Goal: Task Accomplishment & Management: Manage account settings

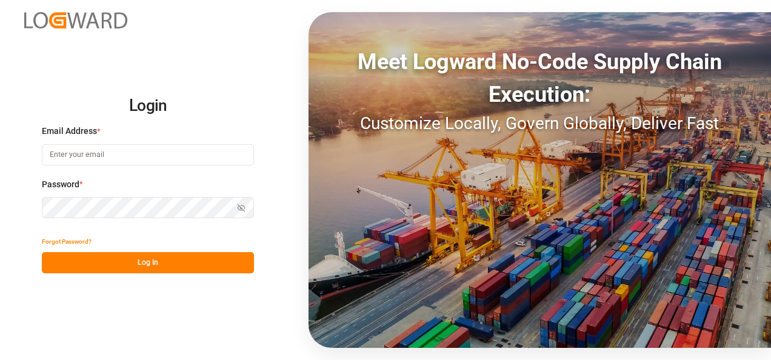
type input "[EMAIL_ADDRESS][DOMAIN_NAME]"
click at [150, 259] on button "Log In" at bounding box center [148, 262] width 212 height 21
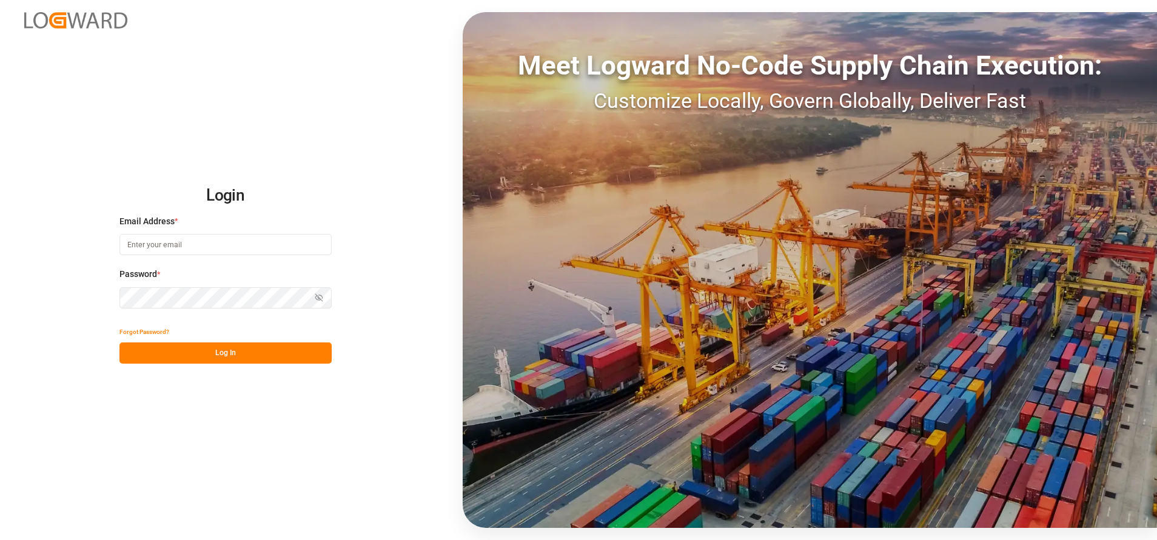
type input "[EMAIL_ADDRESS][DOMAIN_NAME]"
click at [231, 360] on button "Log In" at bounding box center [225, 353] width 212 height 21
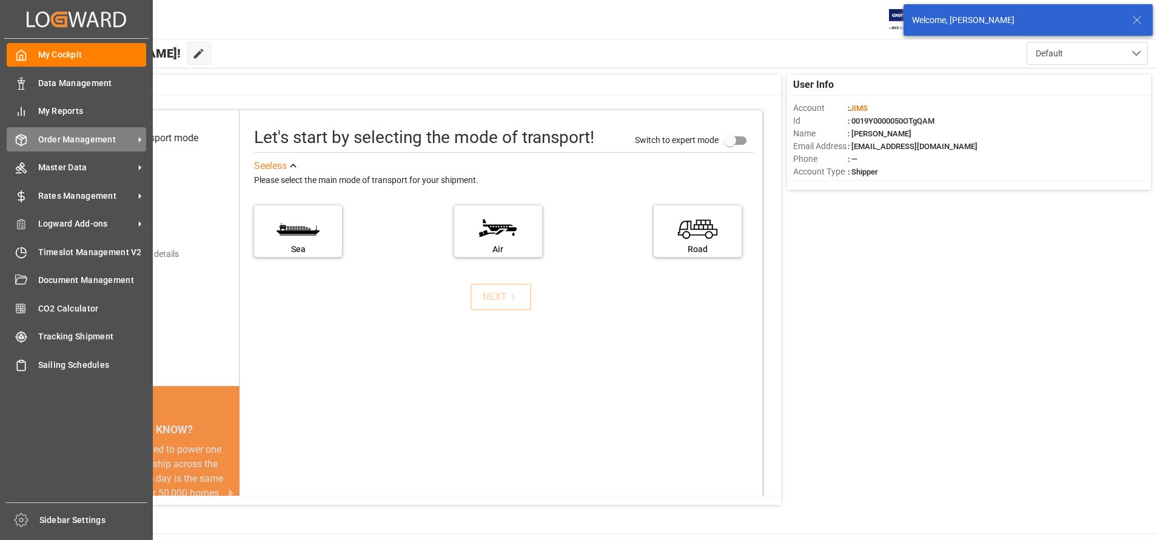
click at [76, 137] on span "Order Management" at bounding box center [86, 139] width 96 height 13
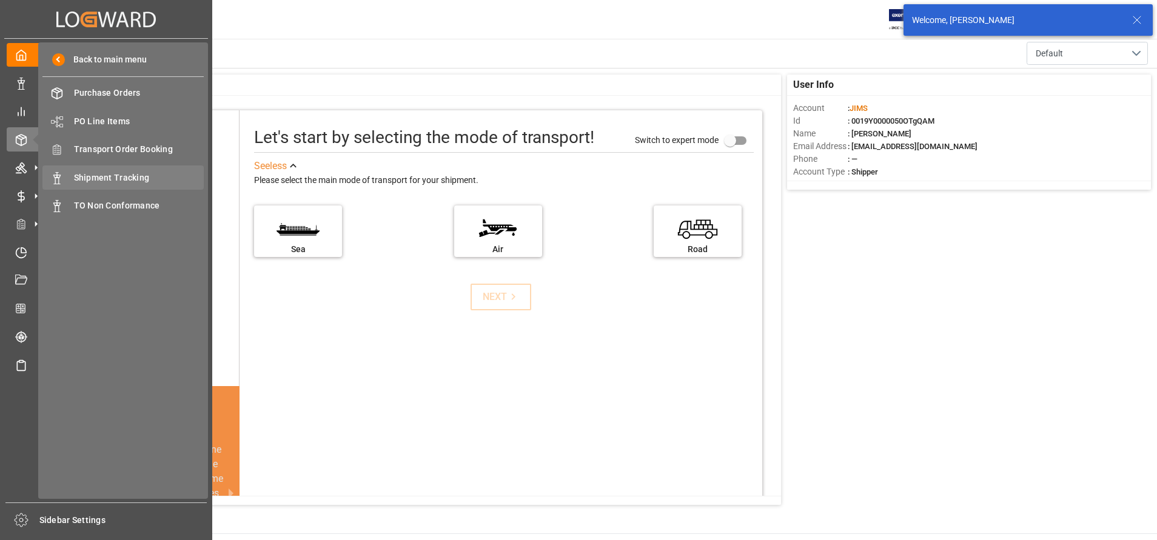
click at [129, 178] on span "Shipment Tracking" at bounding box center [139, 178] width 130 height 13
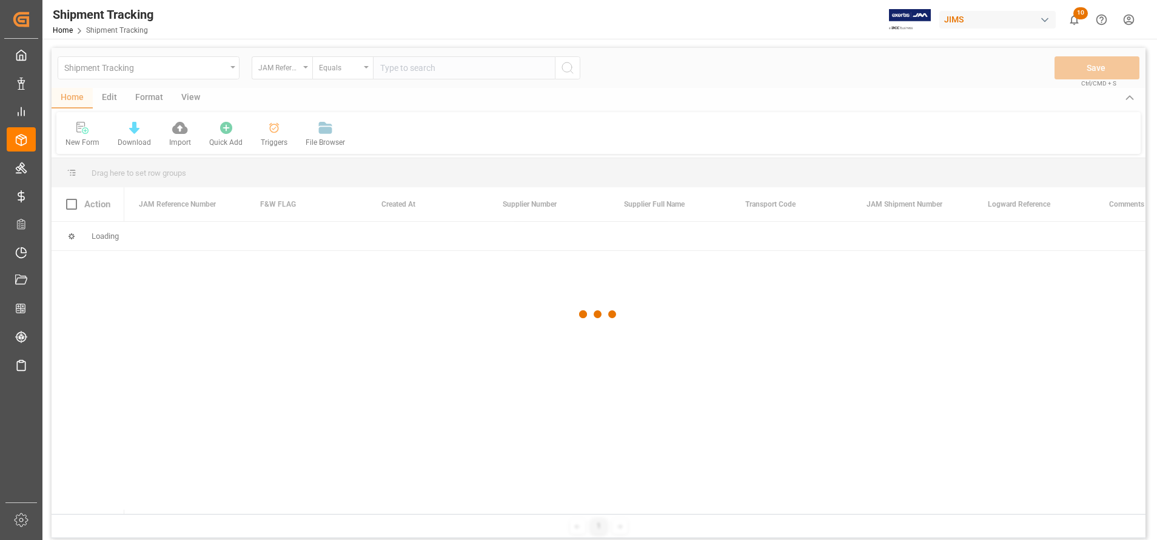
click at [289, 71] on div at bounding box center [599, 314] width 1094 height 533
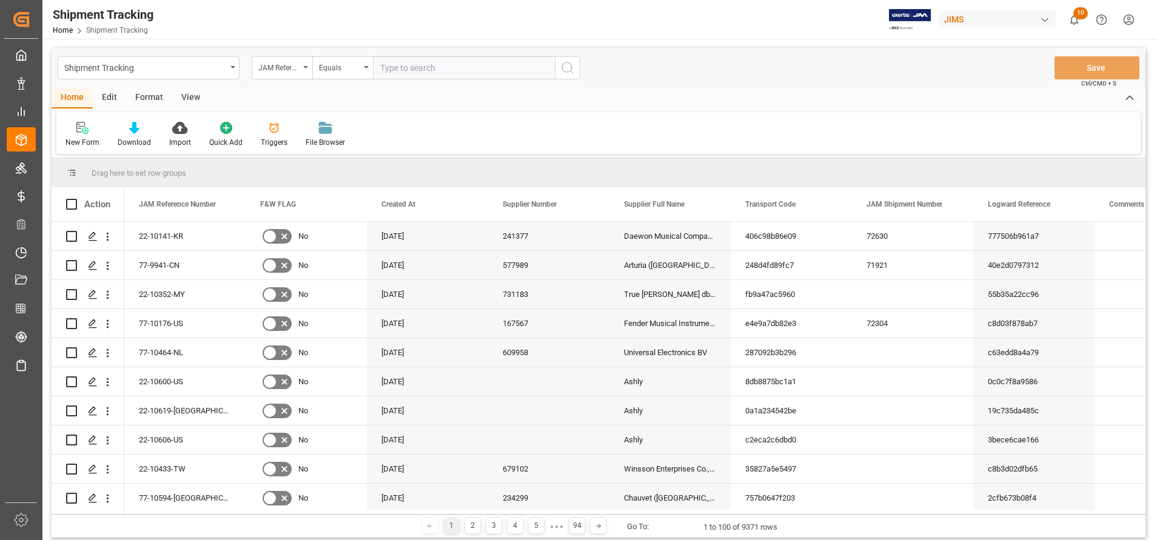
click at [289, 71] on div "JAM Reference Number" at bounding box center [278, 66] width 41 height 14
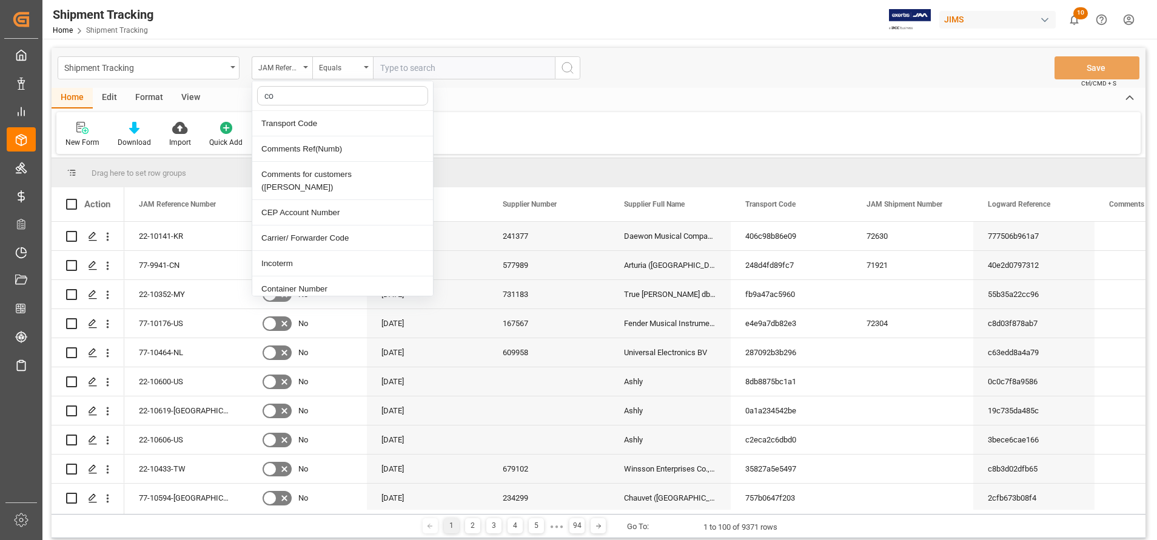
type input "con"
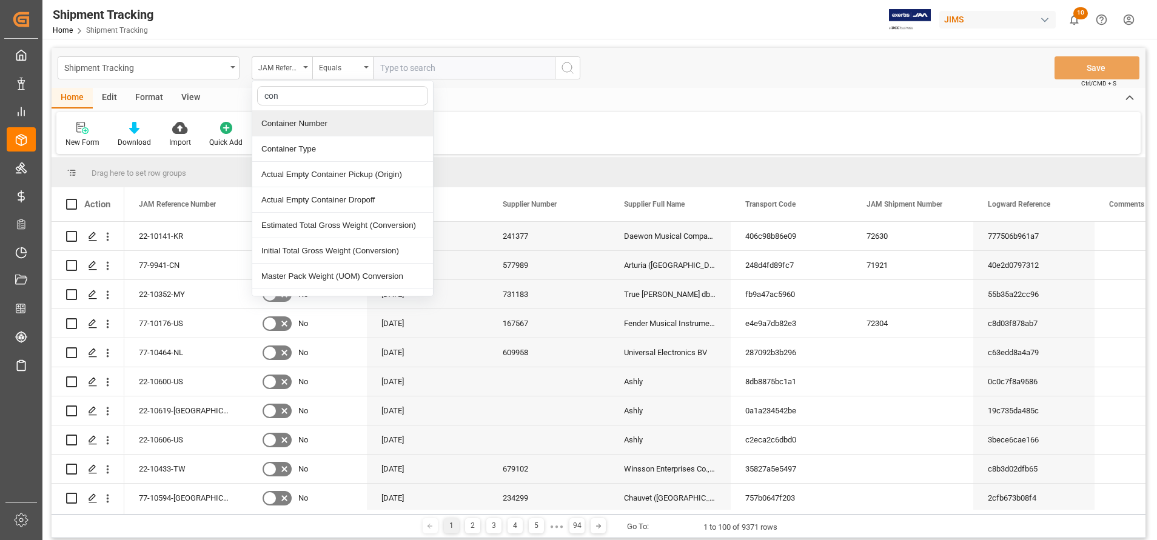
click at [343, 134] on div "Container Number" at bounding box center [342, 123] width 181 height 25
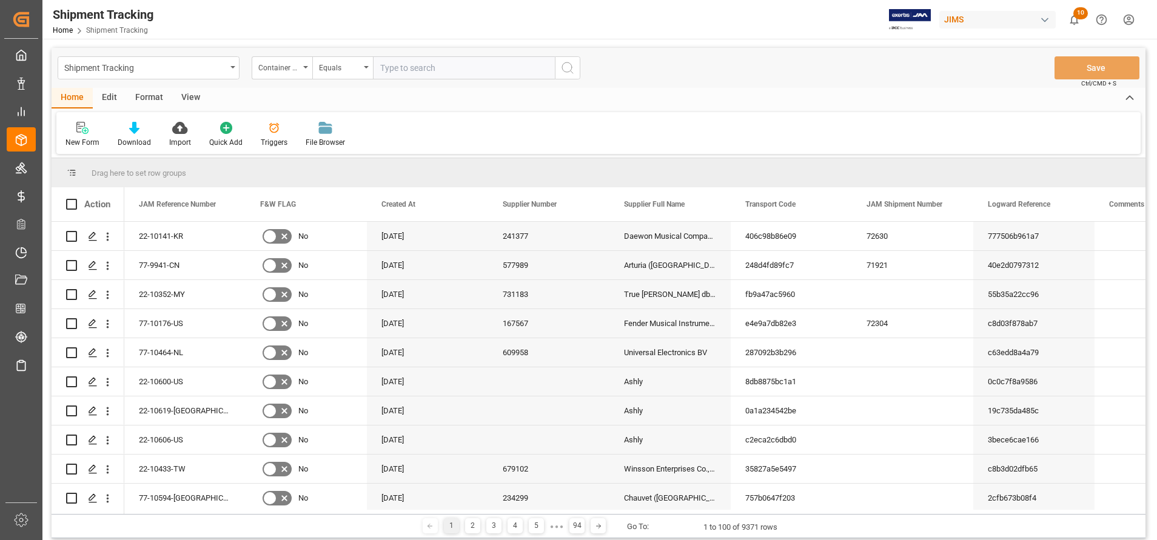
click at [426, 73] on input "text" at bounding box center [464, 67] width 182 height 23
paste input "TCKU3463545"
type input "TCKU3463545"
click at [570, 70] on icon "search button" at bounding box center [567, 68] width 15 height 15
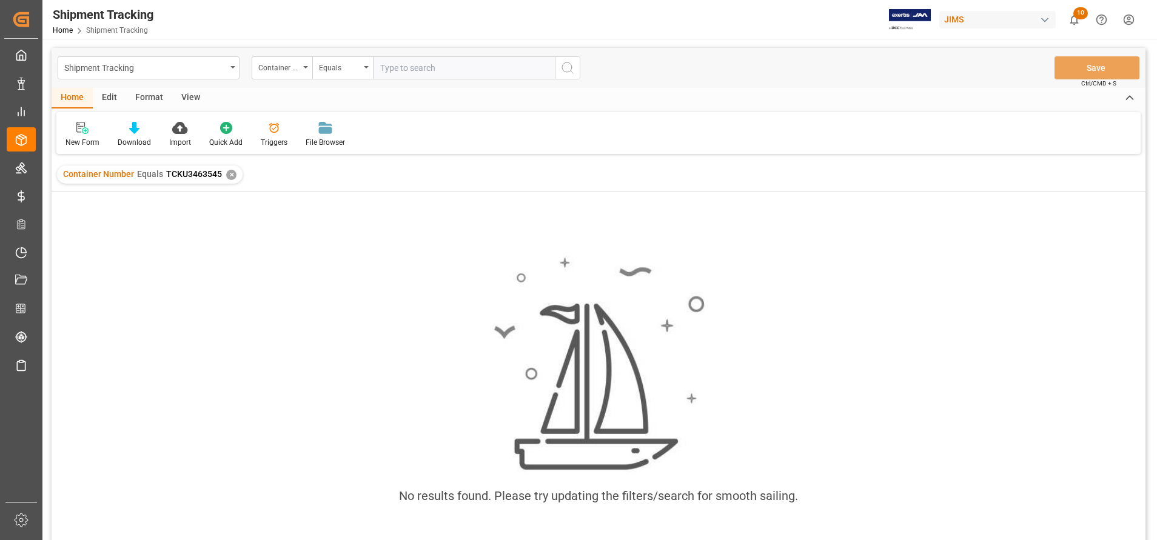
click at [460, 69] on input "text" at bounding box center [464, 67] width 182 height 23
paste input "CAAU2371329"
type input "CAAU2371329"
click at [558, 71] on button "search button" at bounding box center [567, 67] width 25 height 23
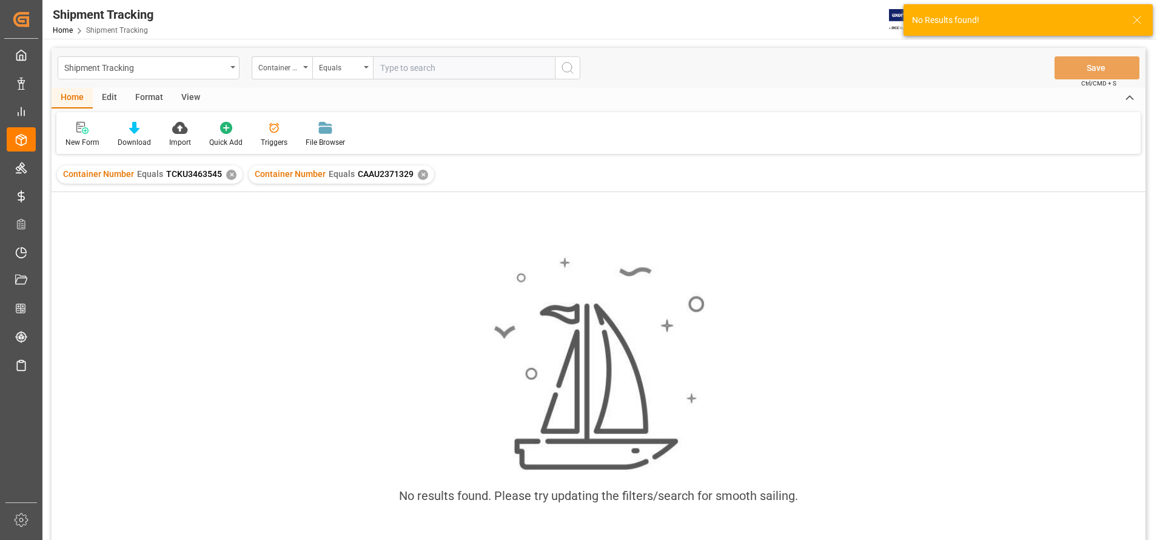
click at [232, 183] on div "Container Number Equals TCKU3463545 ✕" at bounding box center [150, 175] width 186 height 18
click at [231, 176] on div "✕" at bounding box center [231, 175] width 10 height 10
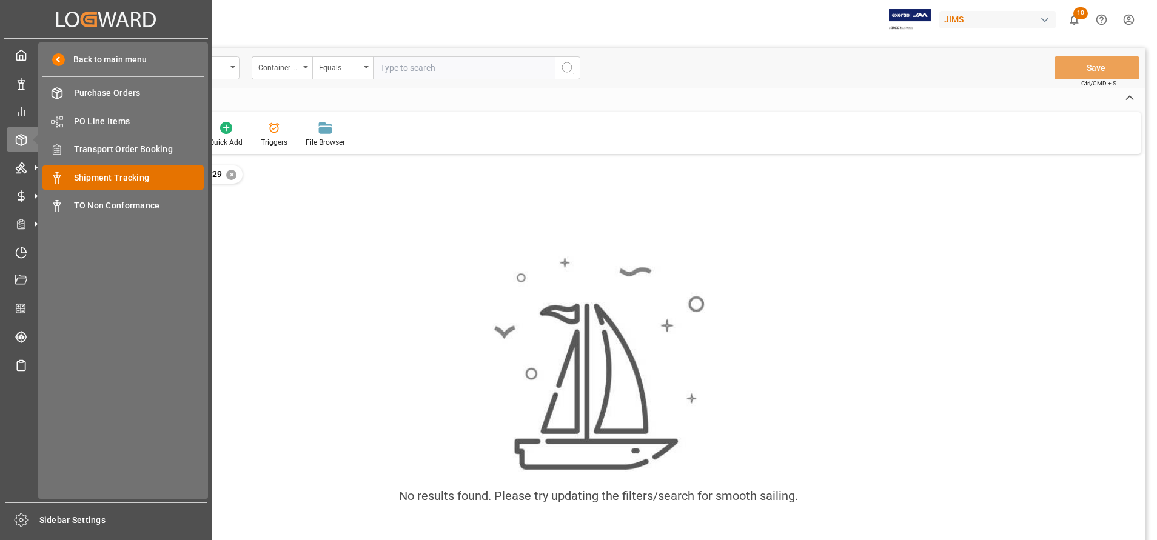
click at [112, 168] on div "Shipment Tracking Shipment Tracking" at bounding box center [122, 178] width 161 height 24
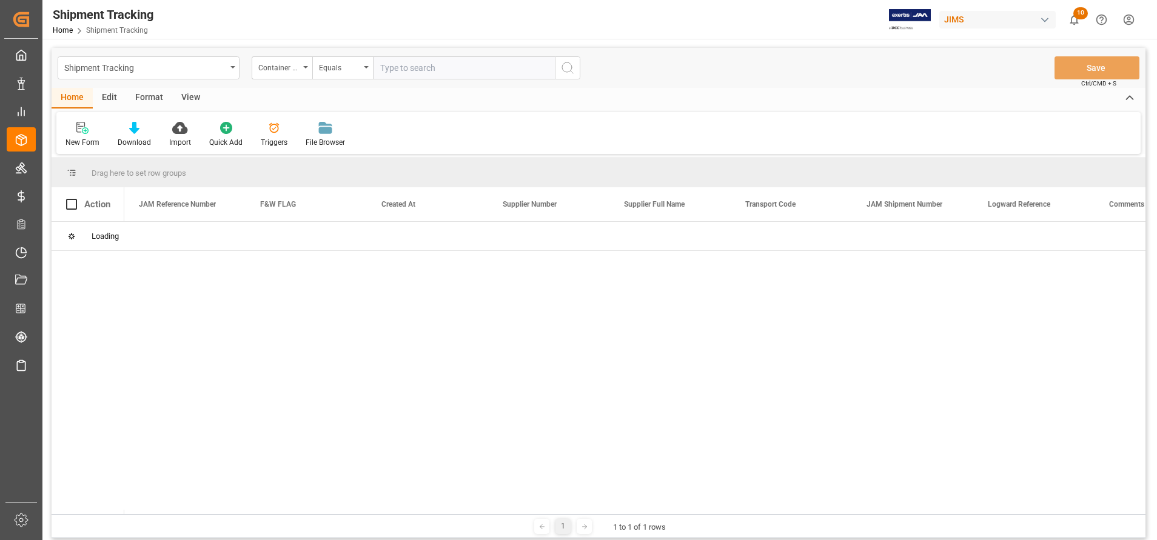
click at [495, 62] on input "text" at bounding box center [464, 67] width 182 height 23
paste input "22-9969-TW"
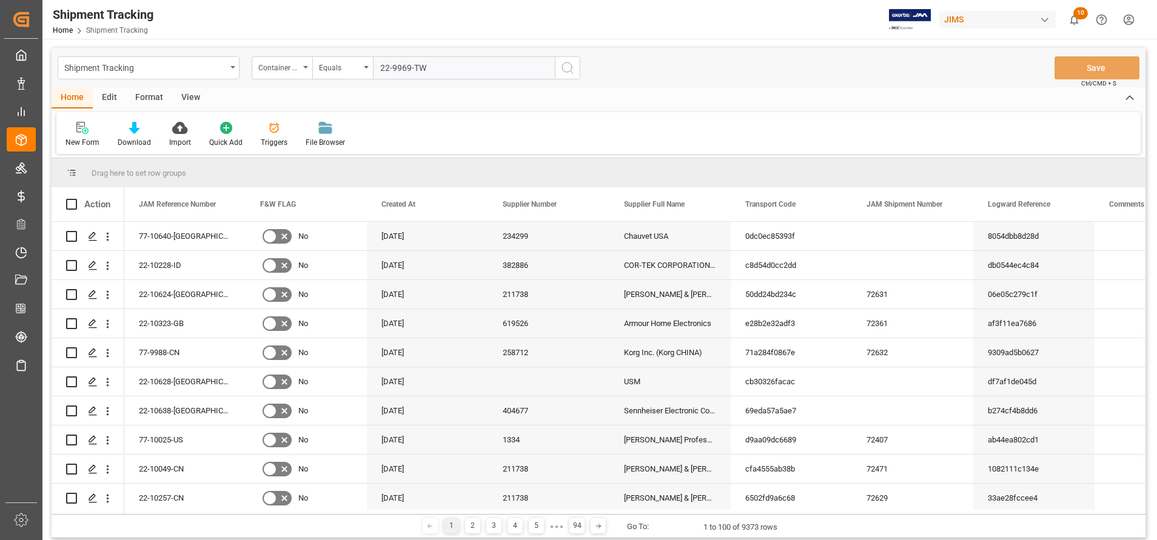
type input "22-9969-TW"
click at [572, 61] on icon "search button" at bounding box center [567, 68] width 15 height 15
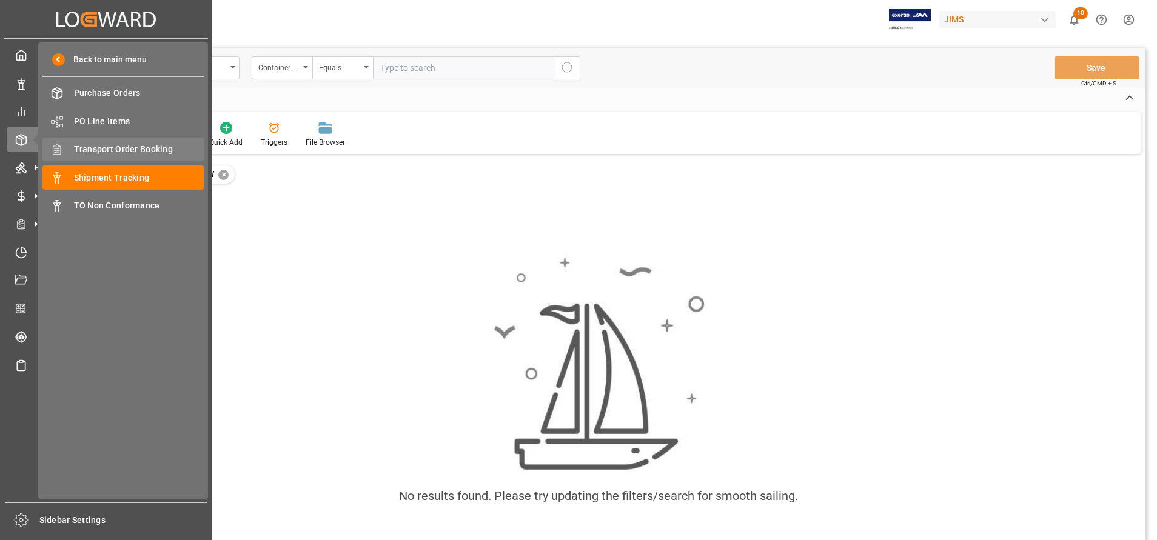
click at [123, 153] on span "Transport Order Booking" at bounding box center [139, 149] width 130 height 13
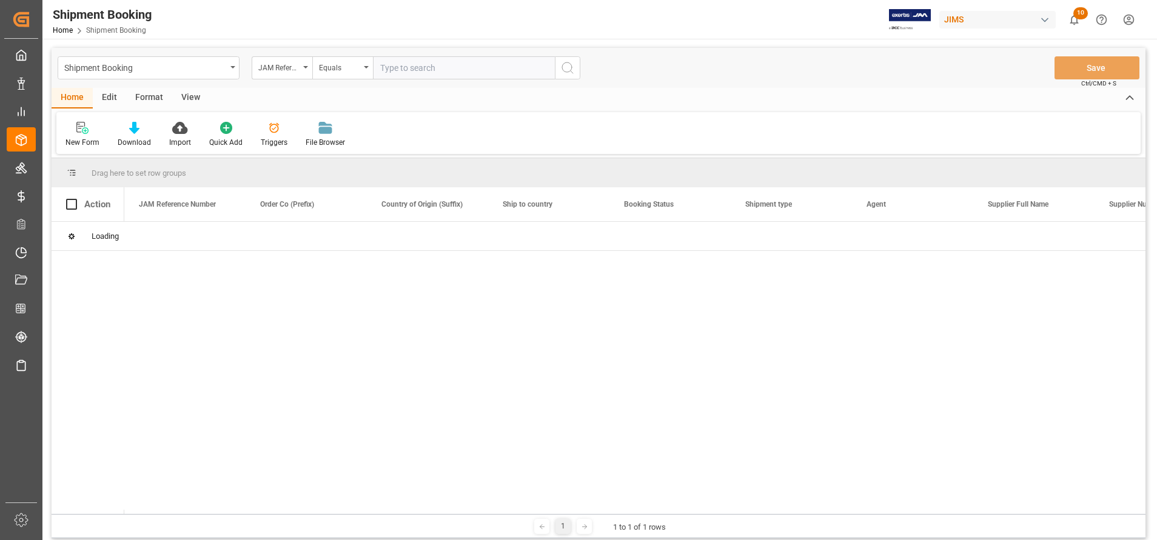
click at [498, 58] on div "Shipment Booking JAM Reference Number Equals Save Ctrl/CMD + S" at bounding box center [599, 68] width 1094 height 40
click at [498, 59] on input "text" at bounding box center [464, 67] width 182 height 23
paste input "22-9969-TW"
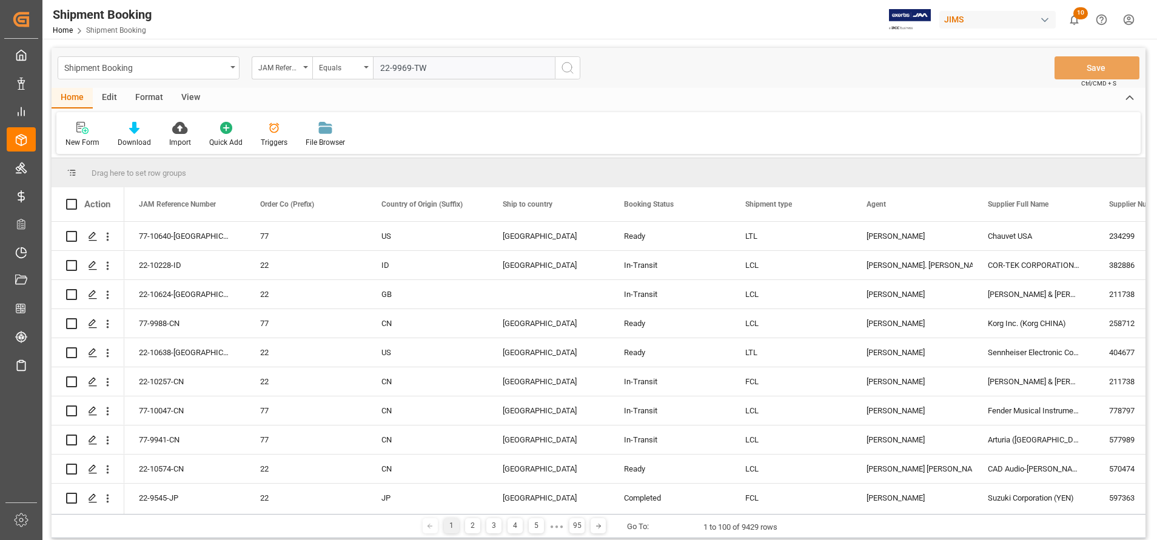
type input "22-9969-TW"
click at [563, 71] on circle "search button" at bounding box center [567, 67] width 10 height 10
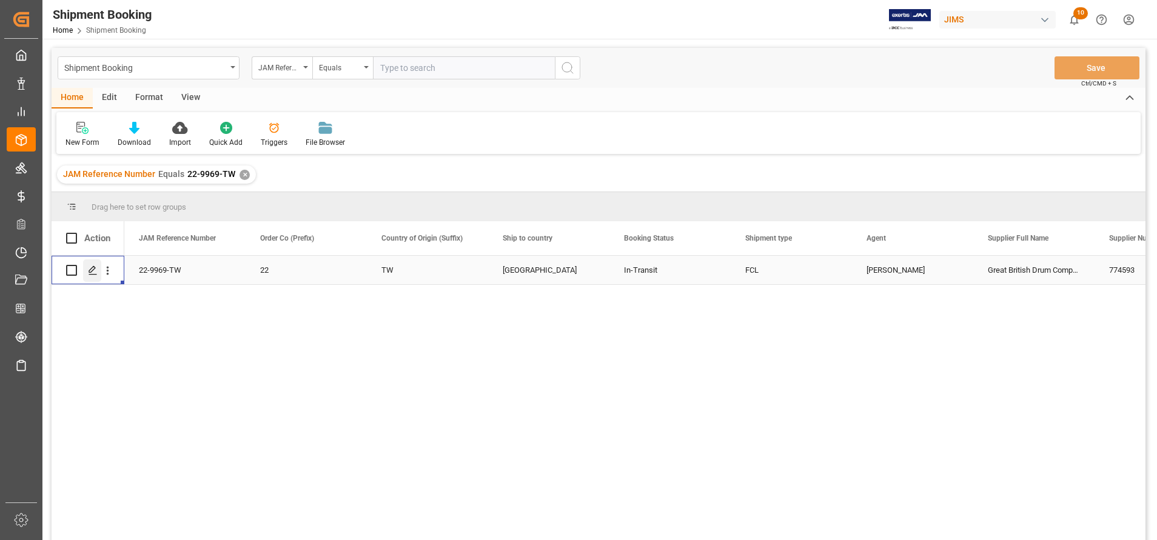
click at [96, 264] on div "Press SPACE to select this row." at bounding box center [92, 271] width 18 height 22
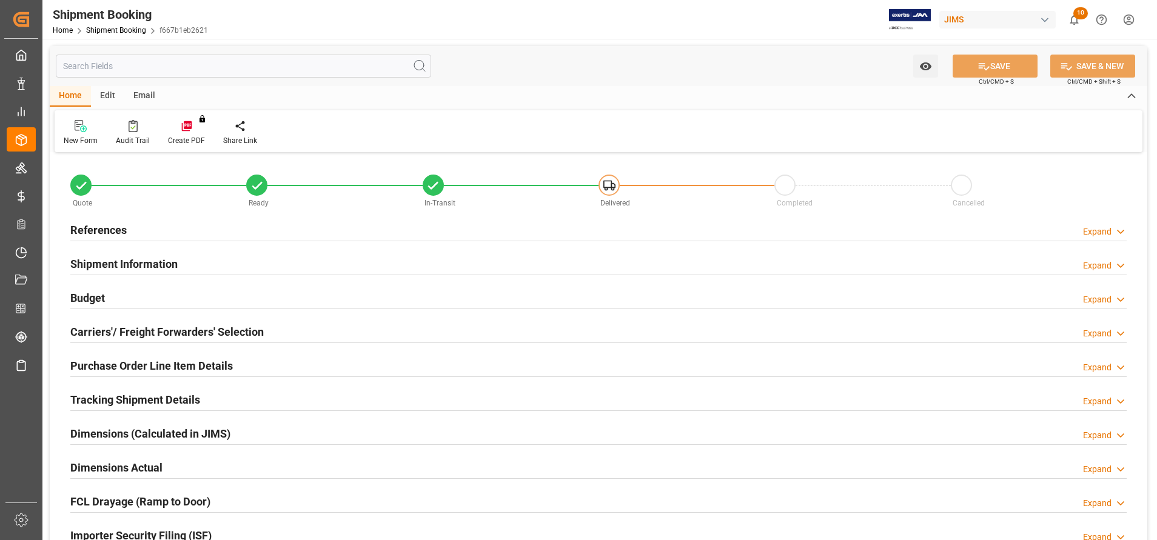
type input "1"
type input "[DATE]"
click at [105, 230] on h2 "References" at bounding box center [98, 230] width 56 height 16
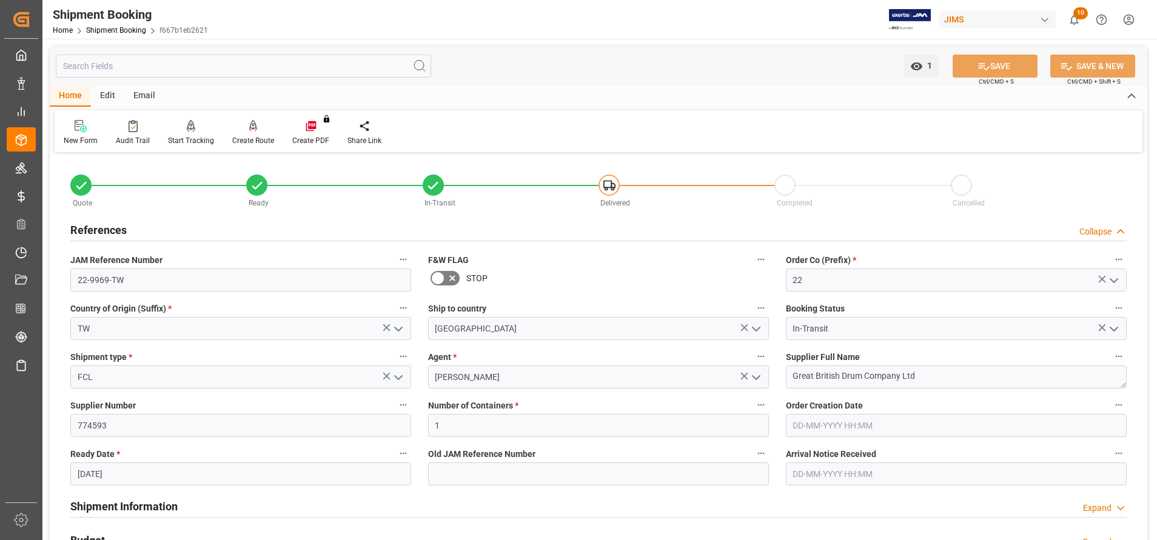
scroll to position [182, 0]
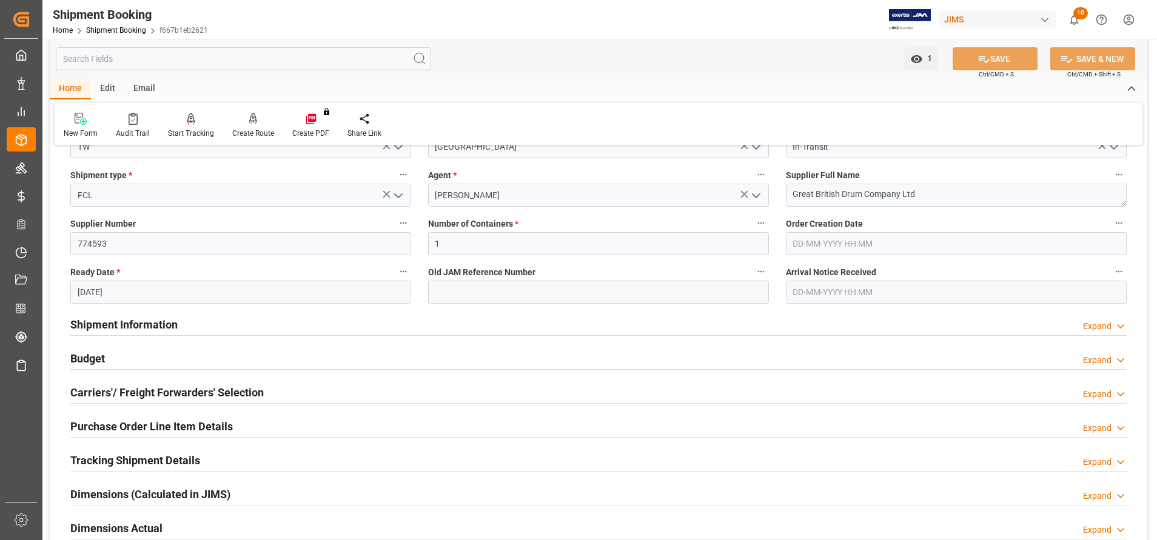
click at [149, 324] on h2 "Shipment Information" at bounding box center [123, 324] width 107 height 16
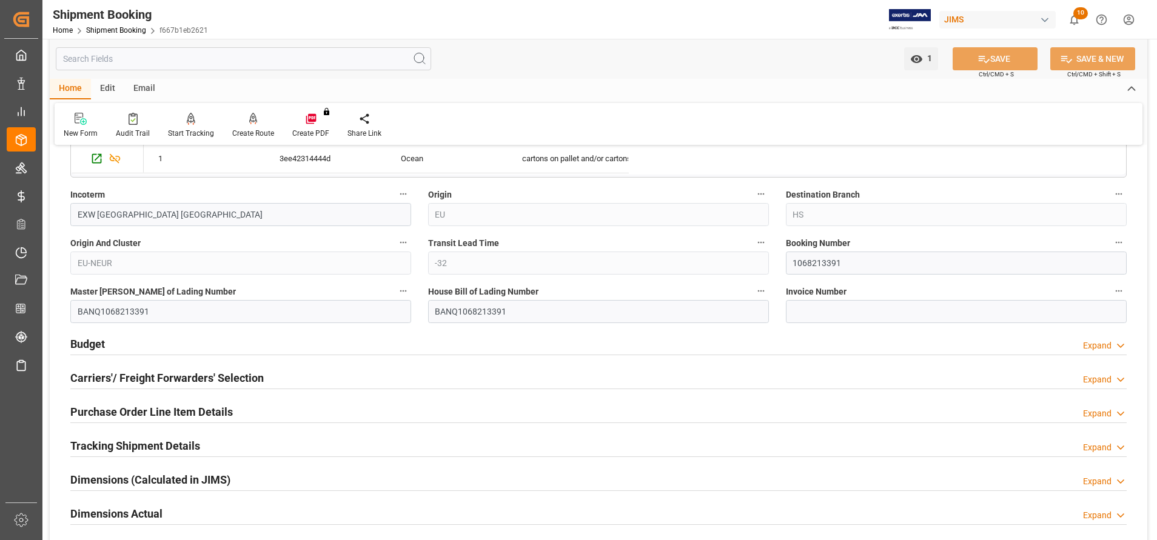
scroll to position [728, 0]
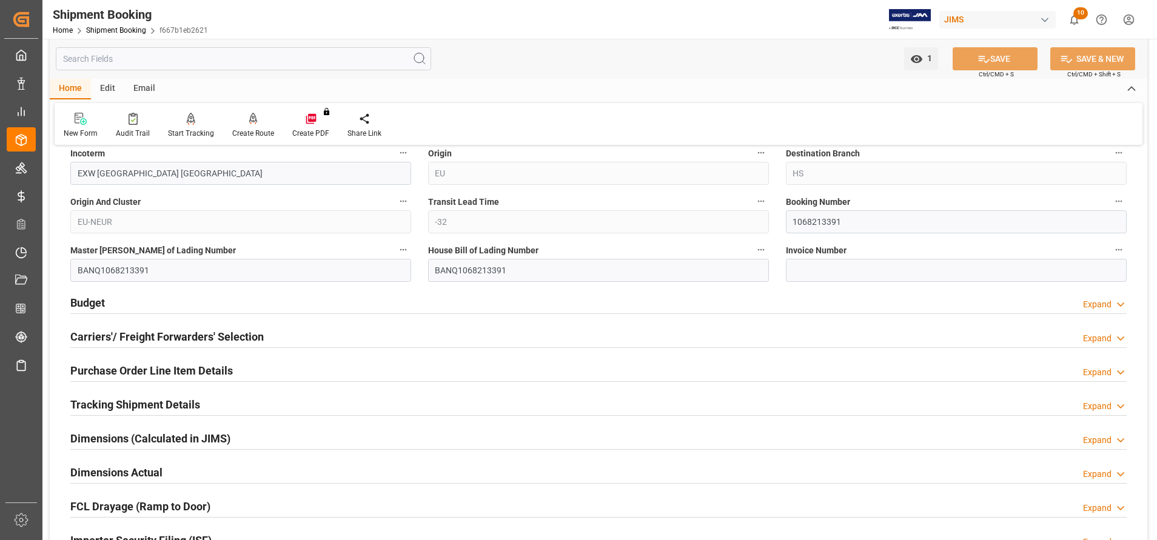
click at [92, 301] on h2 "Budget" at bounding box center [87, 303] width 35 height 16
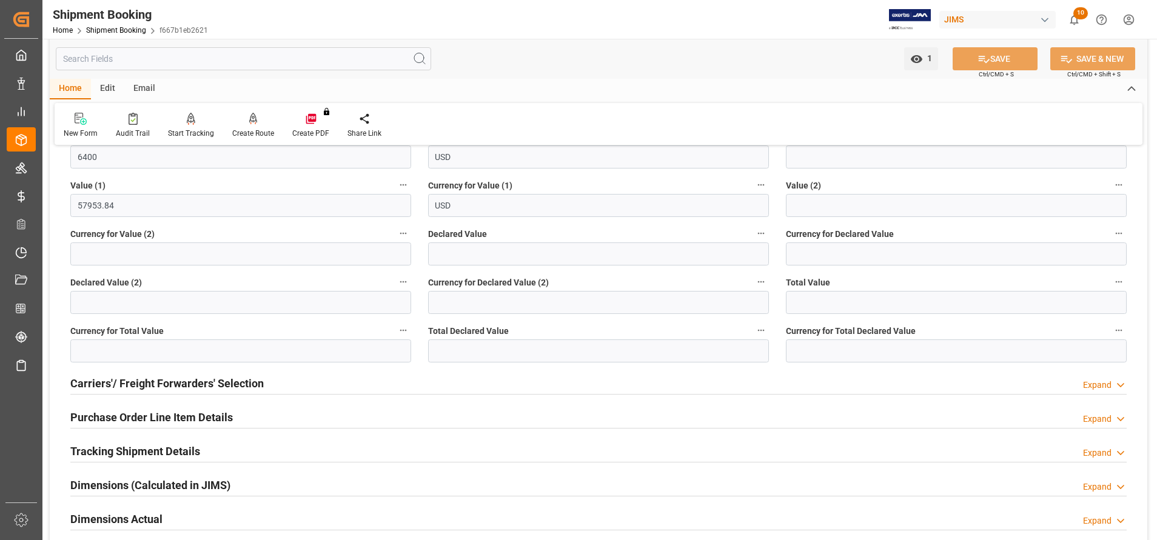
scroll to position [1000, 0]
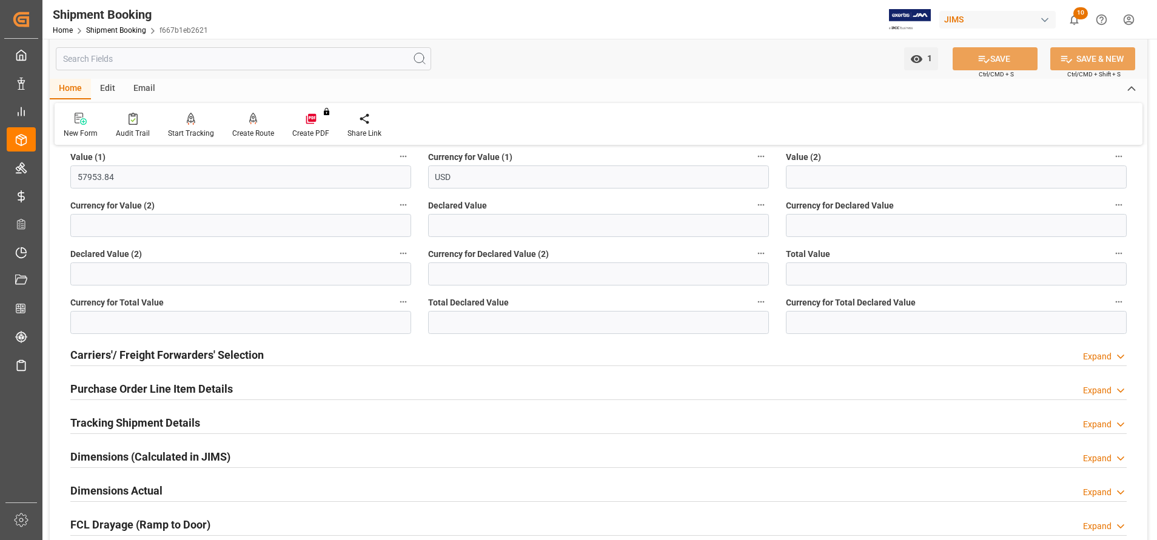
click at [227, 359] on h2 "Carriers'/ Freight Forwarders' Selection" at bounding box center [166, 355] width 193 height 16
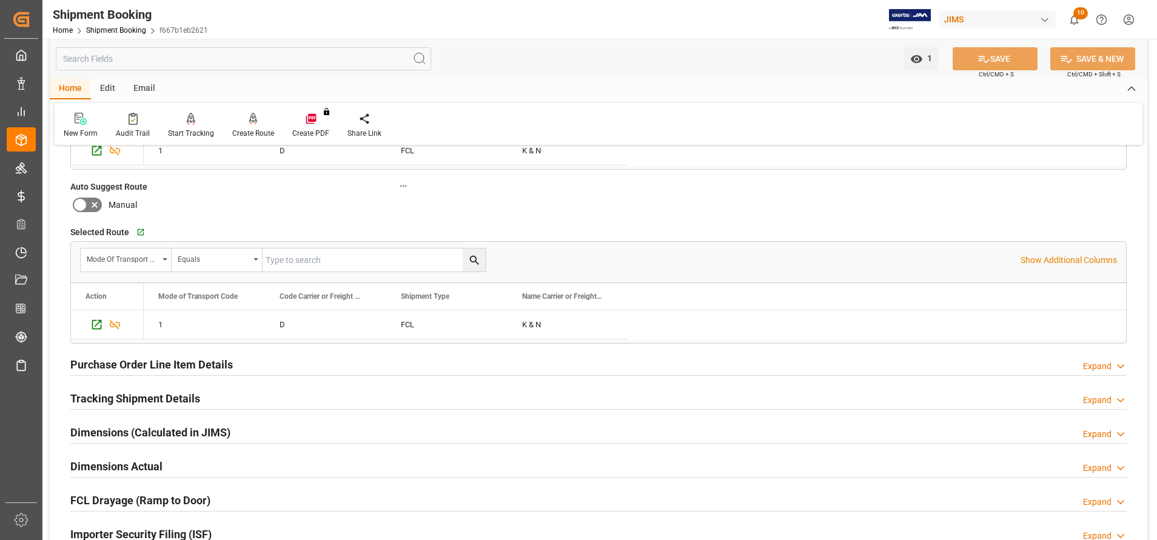
scroll to position [1364, 0]
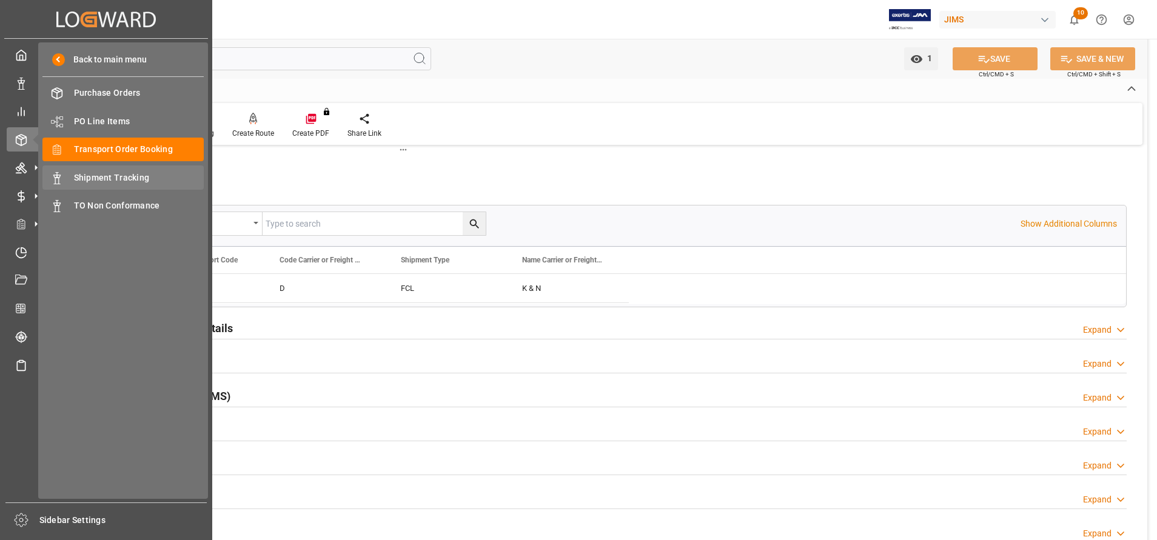
click at [90, 177] on span "Shipment Tracking" at bounding box center [139, 178] width 130 height 13
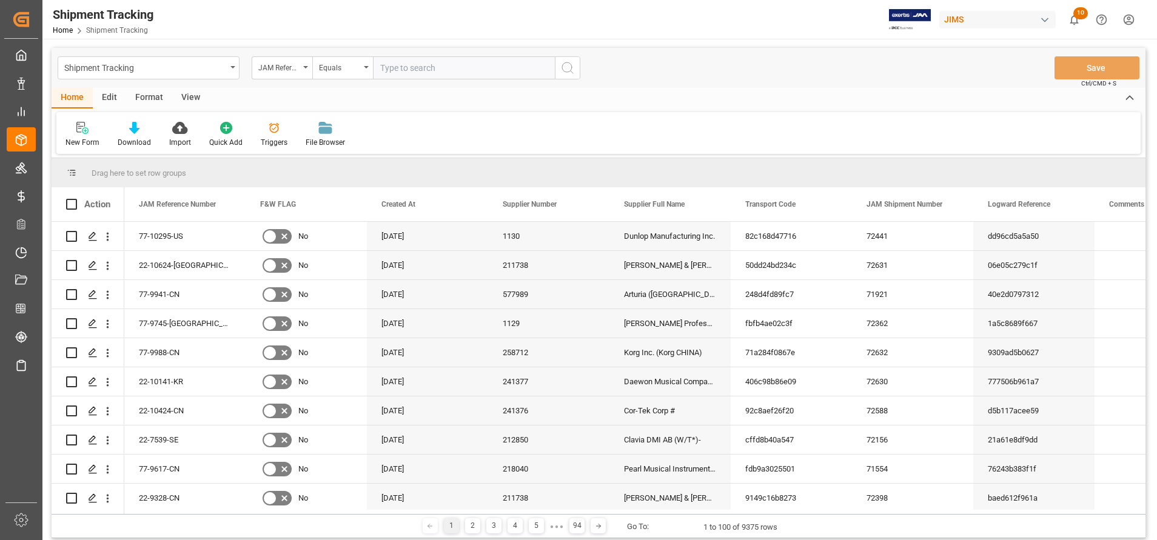
click at [495, 75] on input "text" at bounding box center [464, 67] width 182 height 23
type input "22-9969-TW"
click at [574, 70] on icon "search button" at bounding box center [567, 68] width 15 height 15
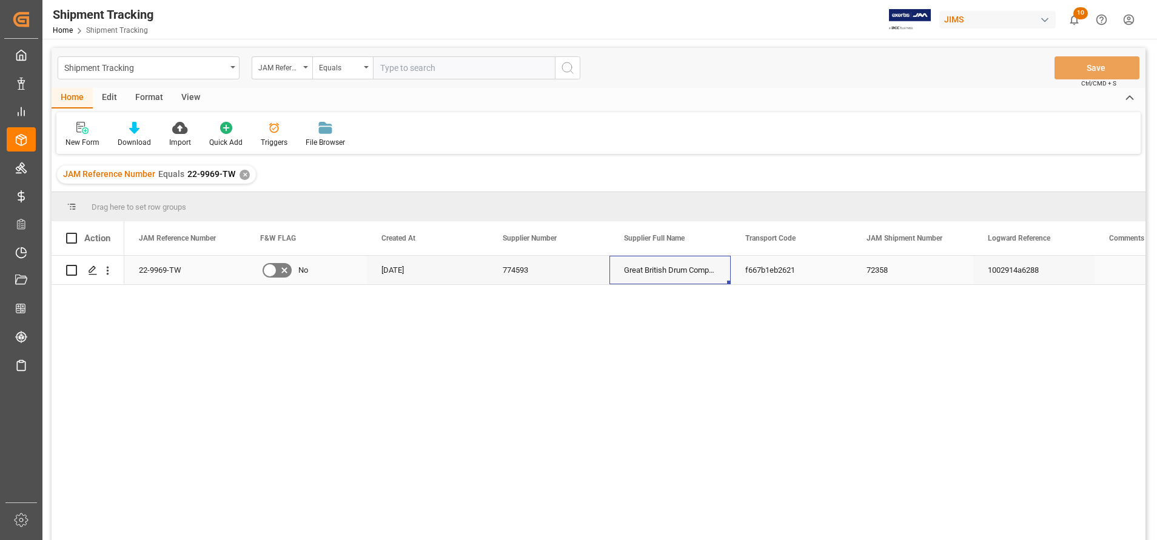
click at [693, 275] on div "Great British Drum Company Ltd" at bounding box center [669, 270] width 121 height 28
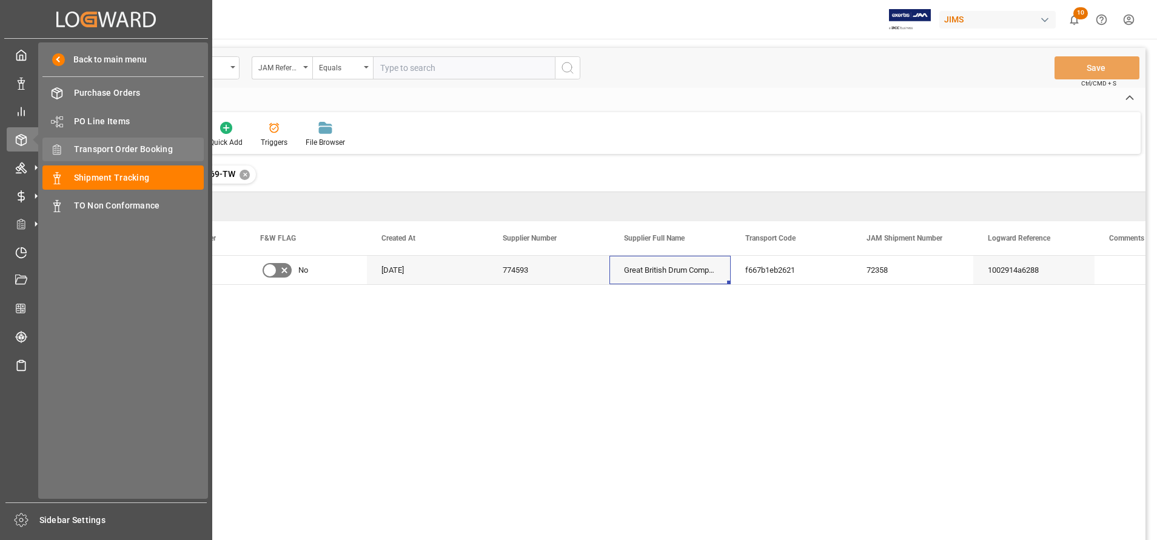
click at [119, 150] on span "Transport Order Booking" at bounding box center [139, 149] width 130 height 13
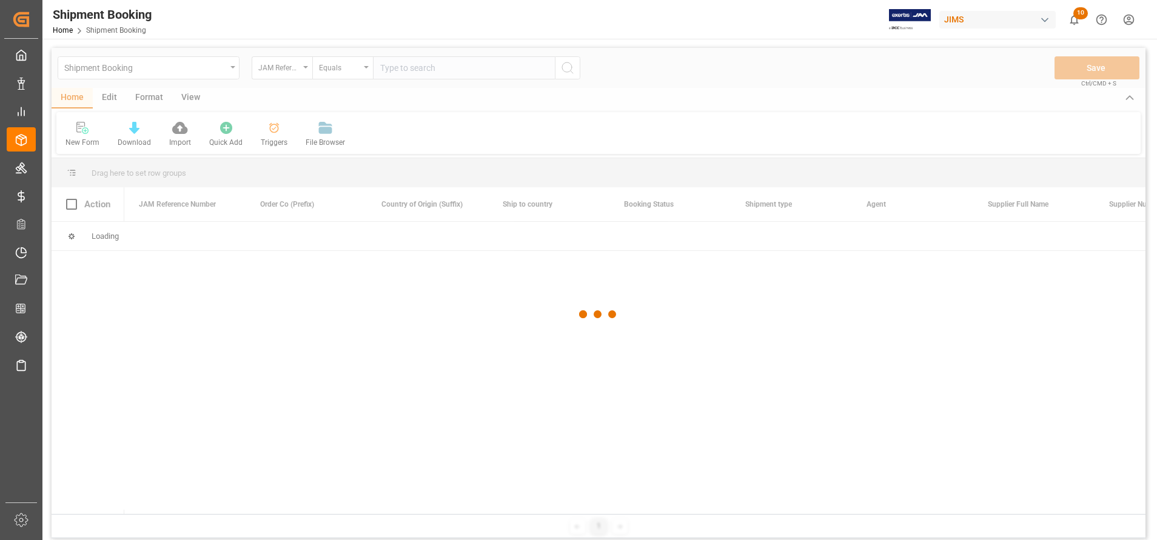
click at [454, 71] on div at bounding box center [599, 314] width 1094 height 533
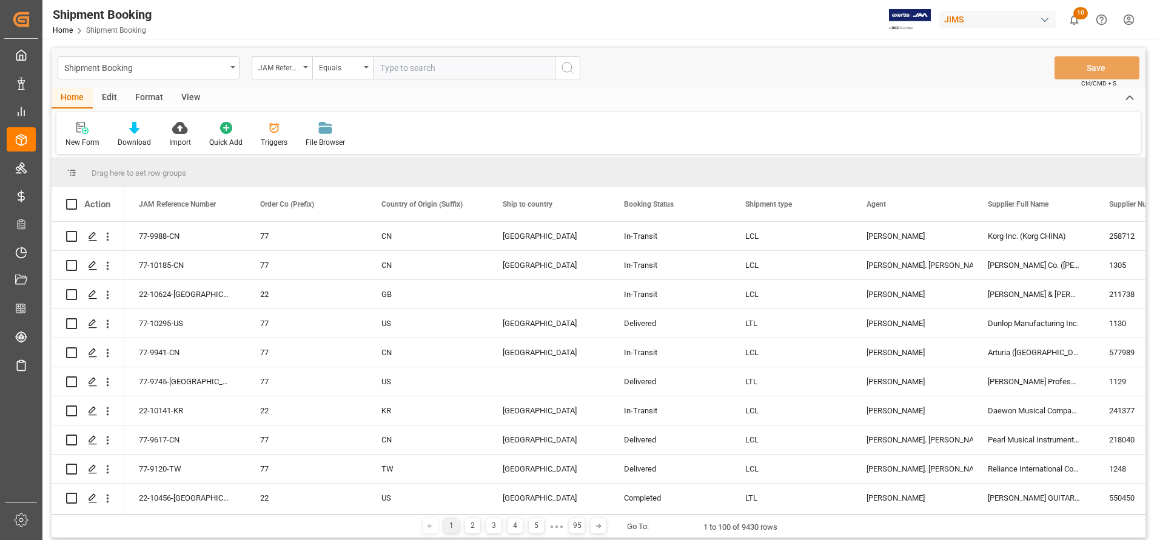
click at [454, 71] on input "text" at bounding box center [464, 67] width 182 height 23
paste input "22-9969-TW"
type input "22-9969-TW"
click at [566, 71] on icon "search button" at bounding box center [567, 68] width 15 height 15
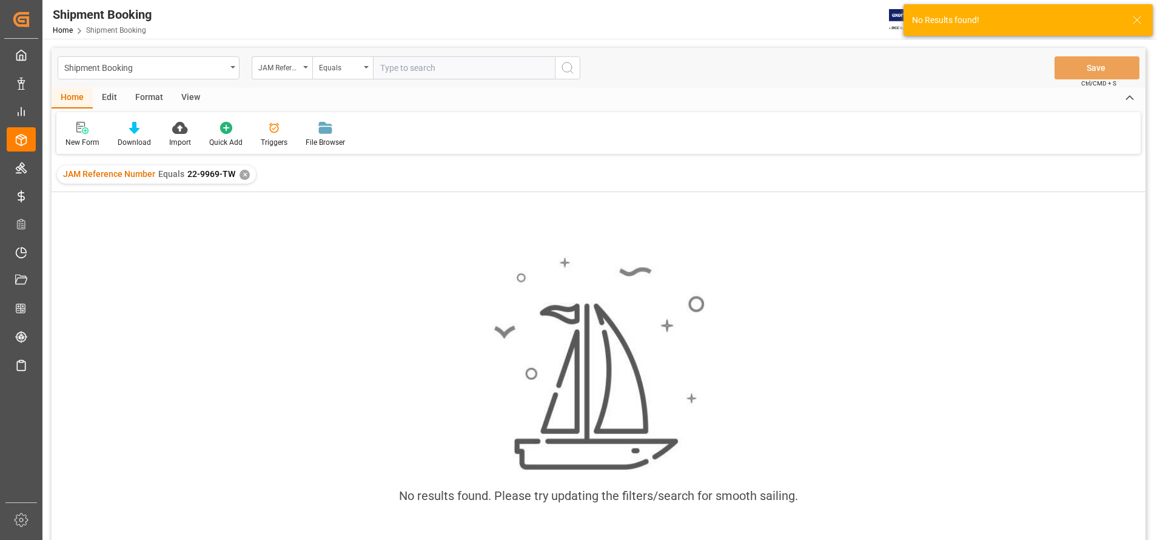
click at [449, 69] on input "text" at bounding box center [464, 67] width 182 height 23
paste input "22-9969-TW"
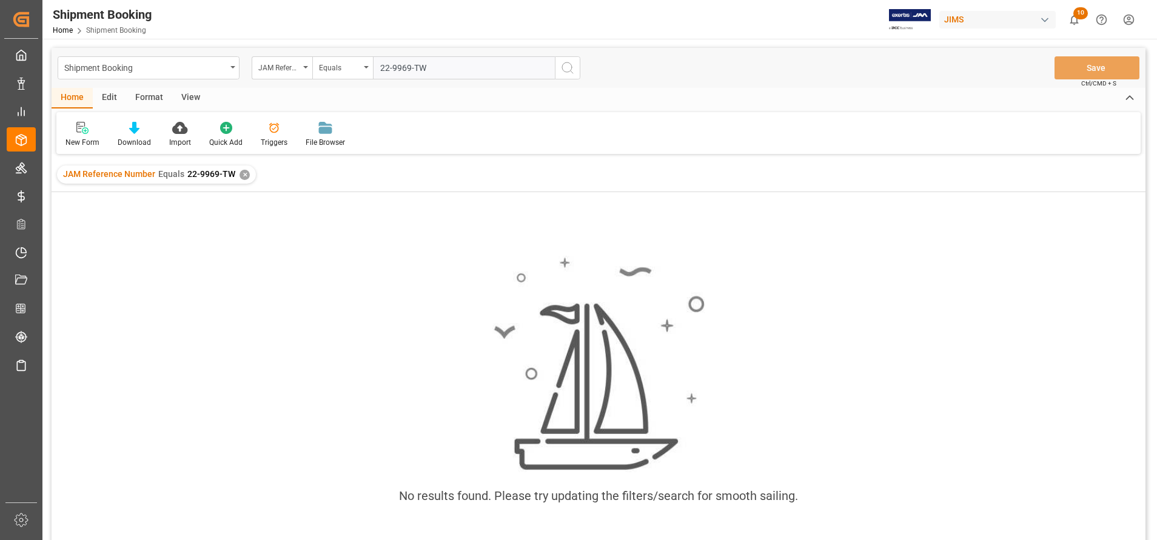
click at [383, 64] on input "22-9969-TW" at bounding box center [464, 67] width 182 height 23
type input "22-9969-TW"
click at [568, 67] on icon "search button" at bounding box center [567, 68] width 15 height 15
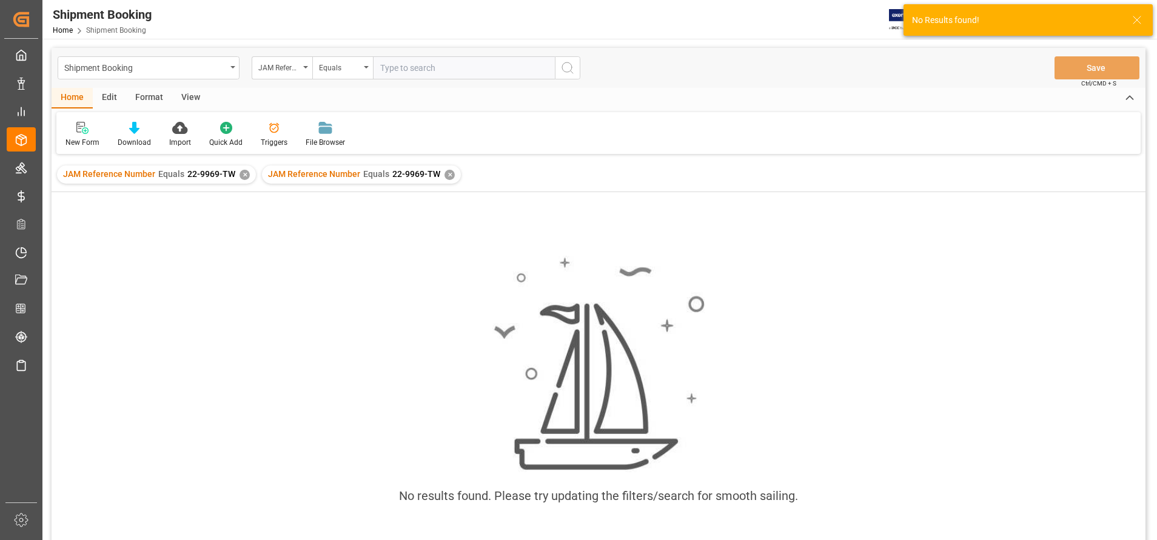
click at [249, 170] on div "JAM Reference Number Equals 22-9969-TW ✕" at bounding box center [156, 175] width 199 height 18
click at [247, 175] on div "✕" at bounding box center [244, 175] width 10 height 10
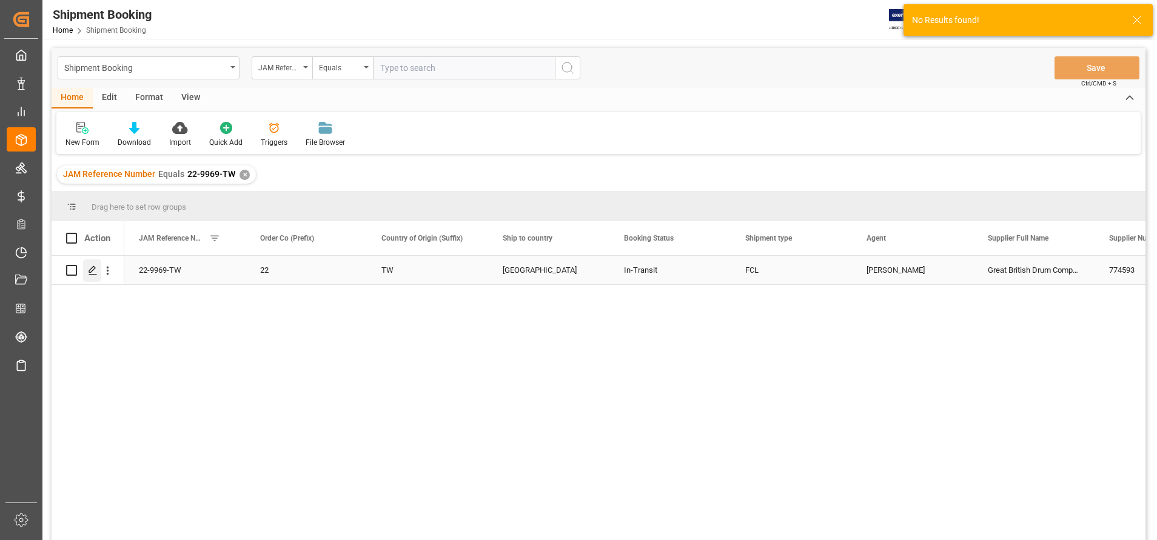
click at [90, 275] on line "Press SPACE to select this row." at bounding box center [92, 275] width 7 height 0
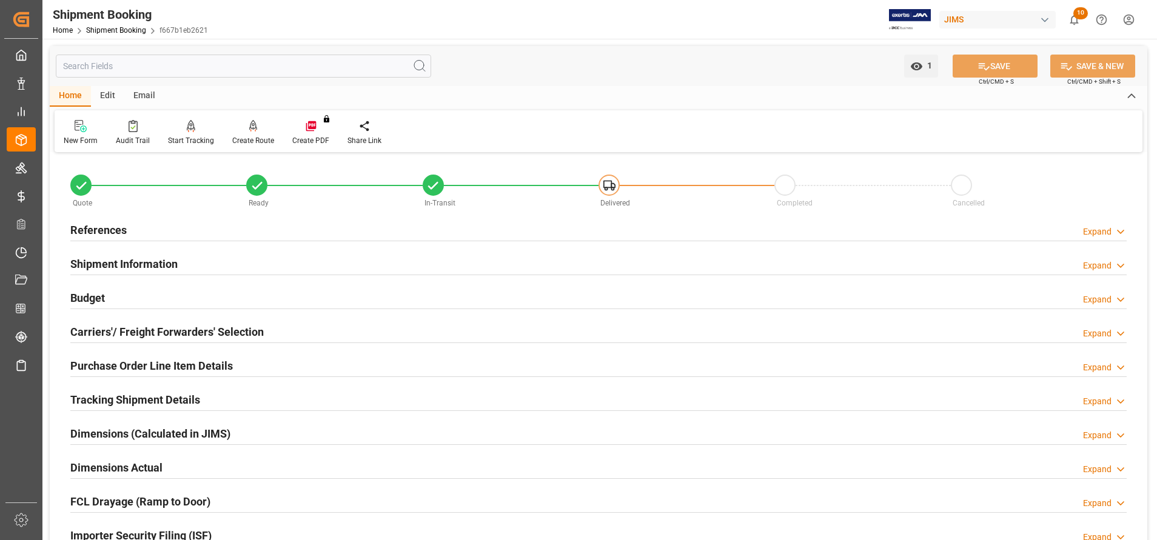
scroll to position [273, 0]
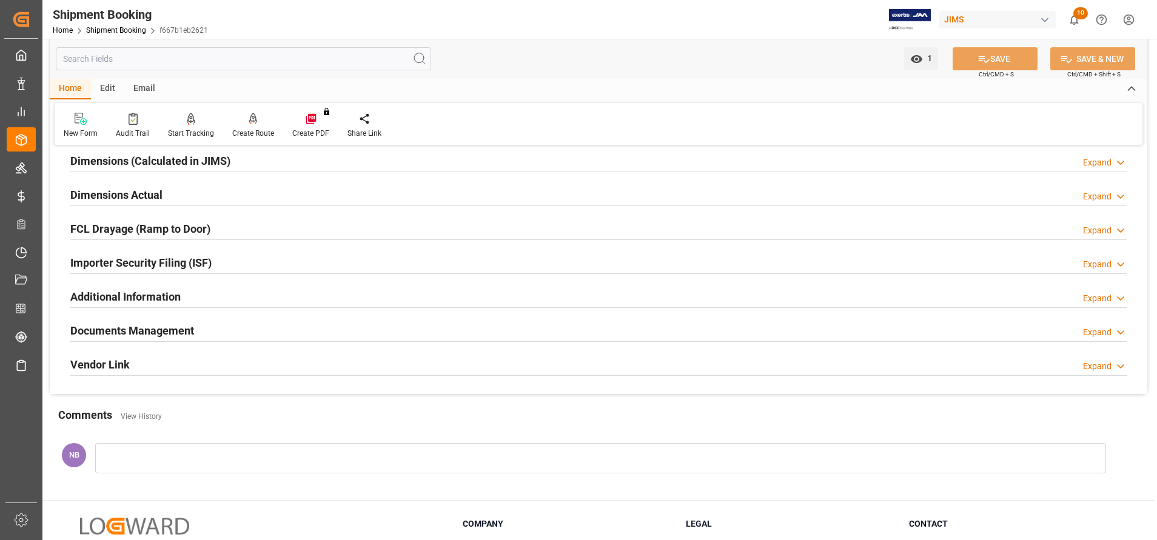
click at [126, 332] on h2 "Documents Management" at bounding box center [132, 331] width 124 height 16
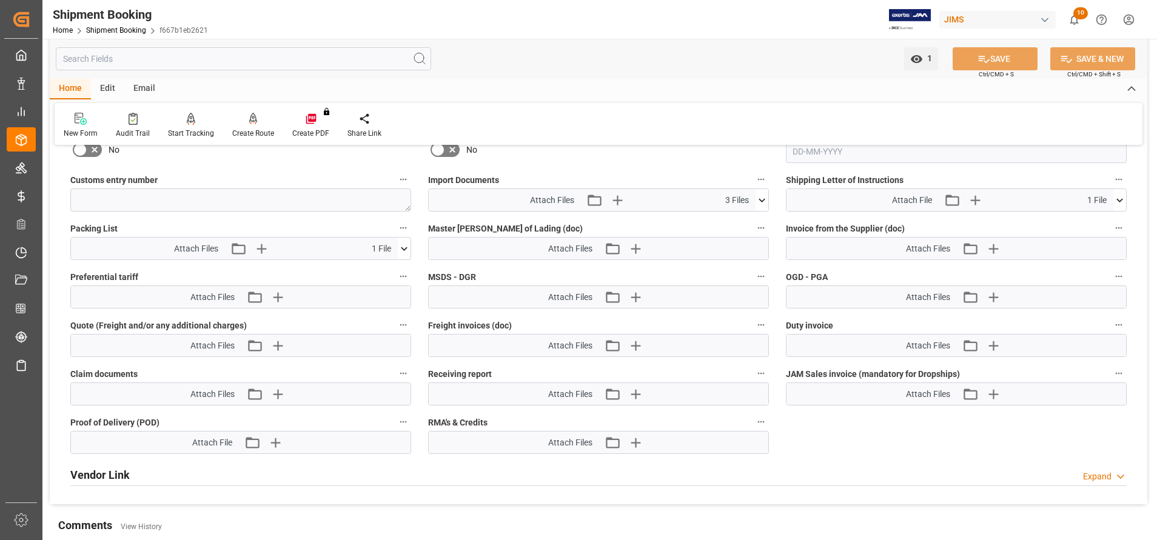
scroll to position [546, 0]
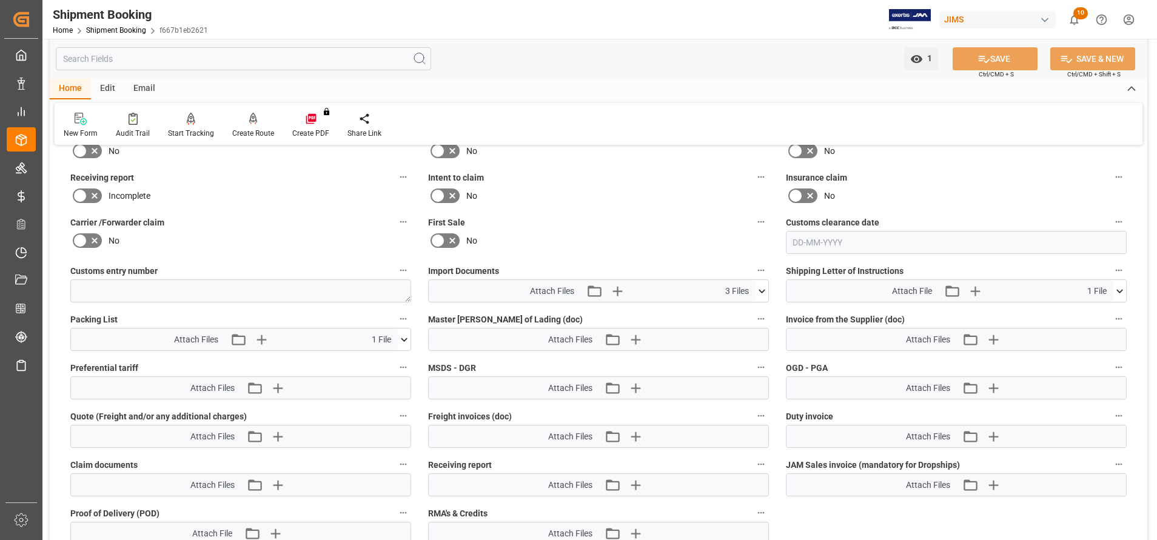
click at [405, 341] on icon at bounding box center [404, 339] width 13 height 13
click at [371, 356] on icon at bounding box center [372, 362] width 13 height 13
